Goal: Information Seeking & Learning: Learn about a topic

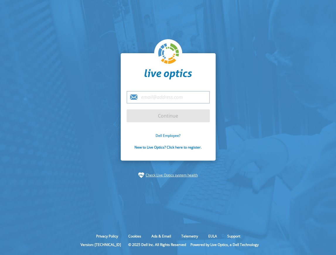
click at [165, 137] on link "Dell Employee?" at bounding box center [168, 135] width 25 height 5
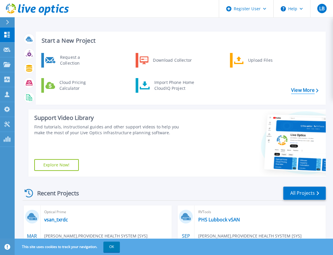
click at [306, 92] on link "View More" at bounding box center [304, 91] width 27 height 6
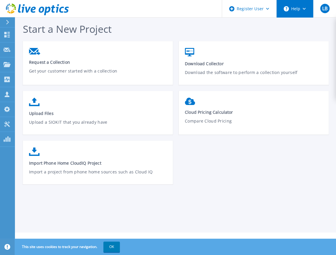
click at [299, 9] on button "Help" at bounding box center [294, 9] width 37 height 18
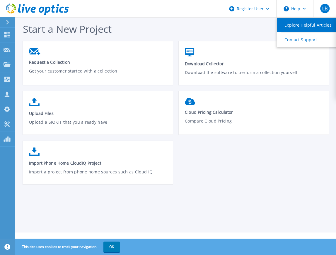
click at [310, 24] on link "Explore Helpful Articles" at bounding box center [309, 25] width 65 height 14
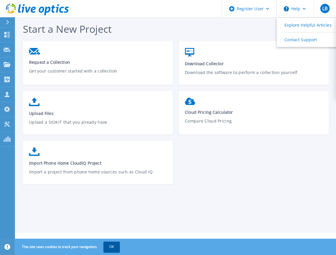
click at [108, 247] on button "OK" at bounding box center [111, 247] width 16 height 11
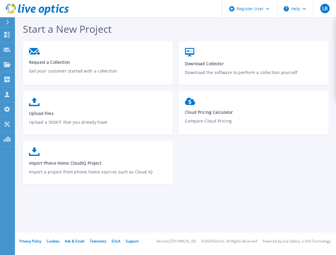
click at [210, 204] on div "Start a New Project Request a Collection Get your customer started with a colle…" at bounding box center [175, 116] width 321 height 233
